Goal: Transaction & Acquisition: Download file/media

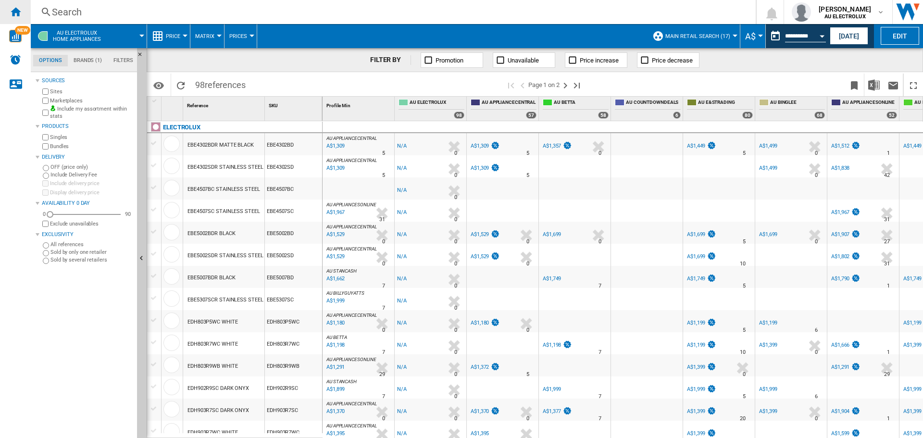
click at [16, 12] on ng-md-icon "Home" at bounding box center [16, 12] width 12 height 12
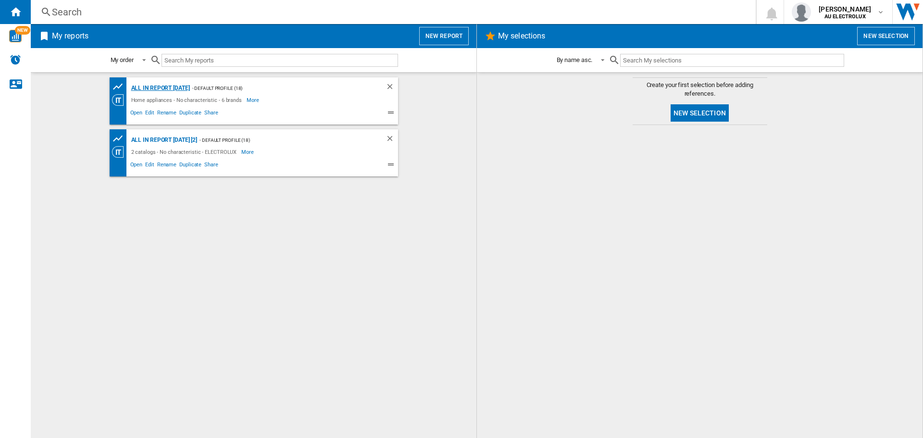
click at [164, 87] on div "All in report [DATE]" at bounding box center [159, 88] width 61 height 12
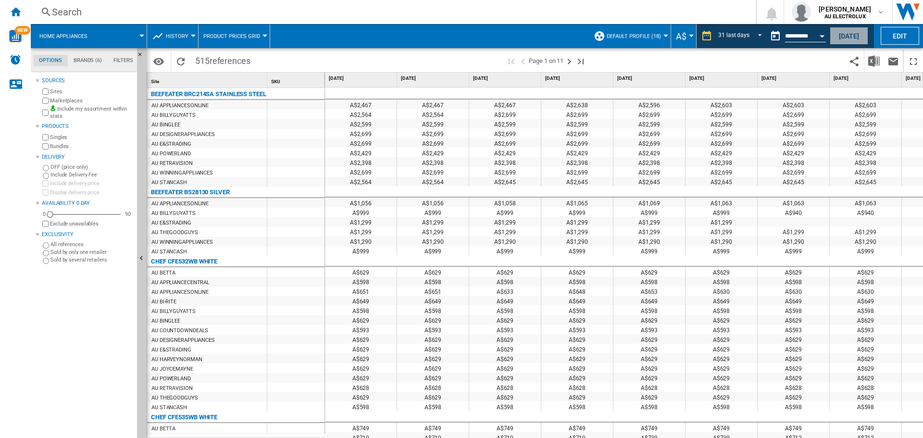
click at [845, 37] on button "[DATE]" at bounding box center [849, 36] width 38 height 18
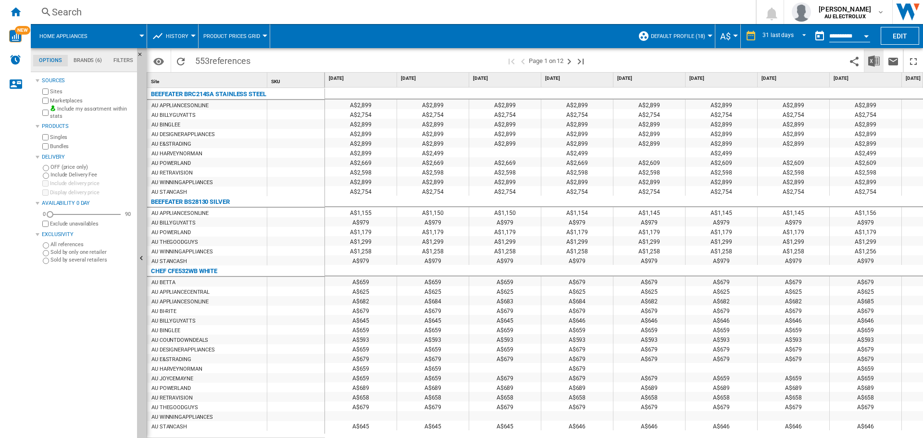
click at [873, 59] on img "Download in Excel" at bounding box center [874, 61] width 12 height 12
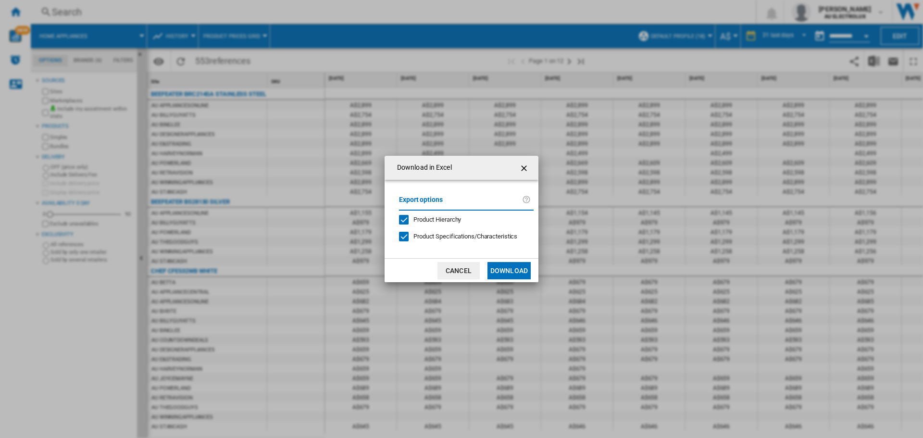
click at [404, 219] on div "Product Hierarchy" at bounding box center [404, 220] width 10 height 10
click at [403, 232] on div at bounding box center [404, 237] width 10 height 10
click at [515, 271] on button "Download" at bounding box center [508, 270] width 43 height 17
